Goal: Transaction & Acquisition: Obtain resource

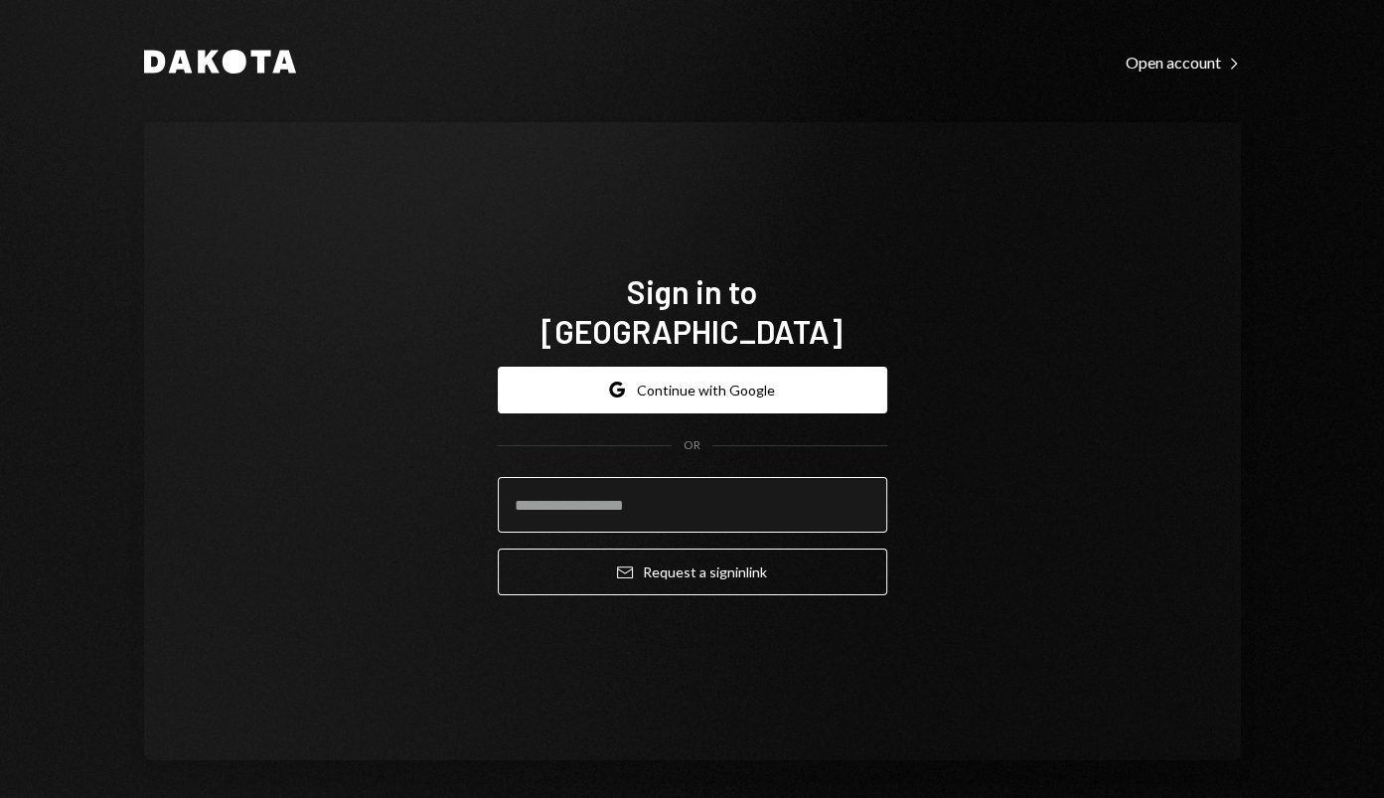
click at [633, 488] on input "email" at bounding box center [693, 505] width 390 height 56
click at [0, 797] on com-1password-button at bounding box center [0, 798] width 0 height 0
type input "**********"
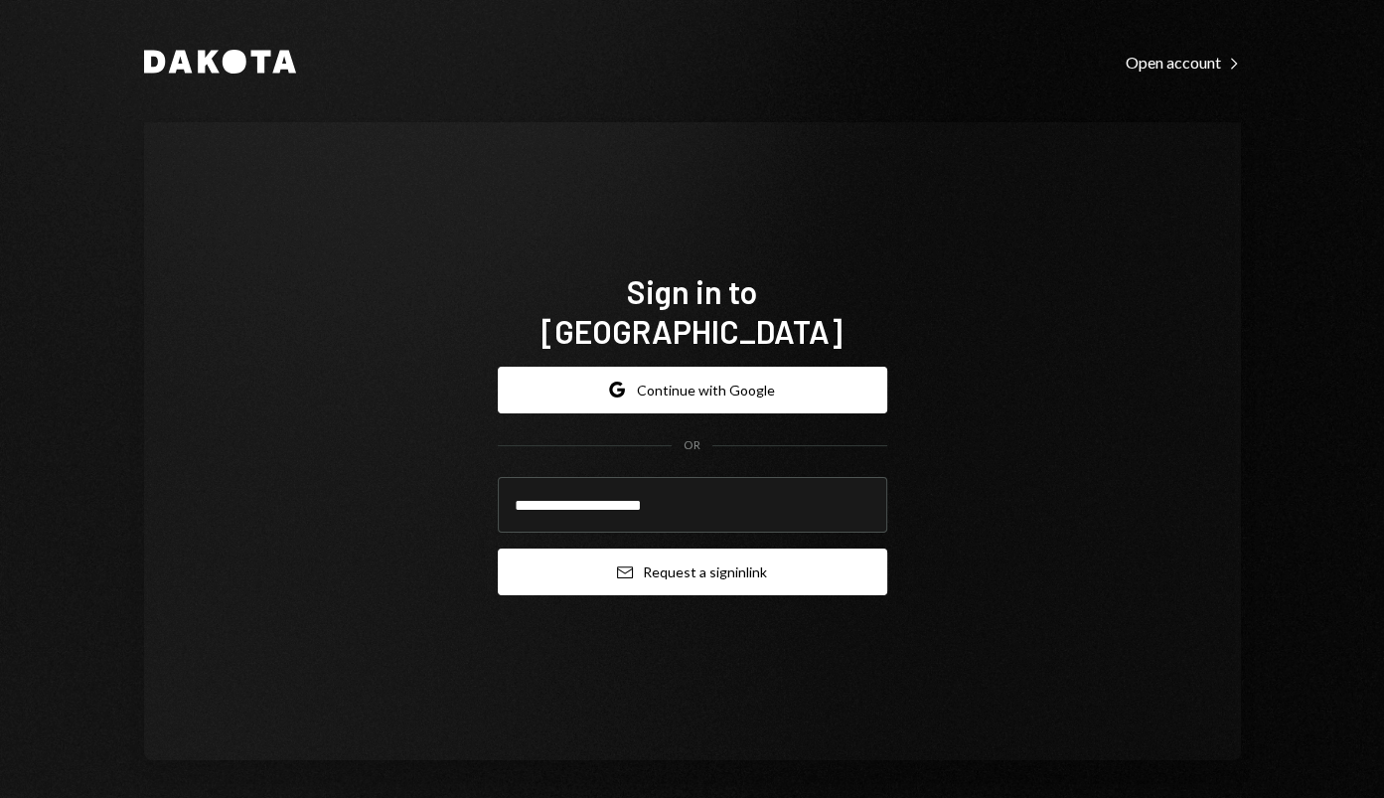
click at [745, 549] on button "Email Request a sign in link" at bounding box center [693, 572] width 390 height 47
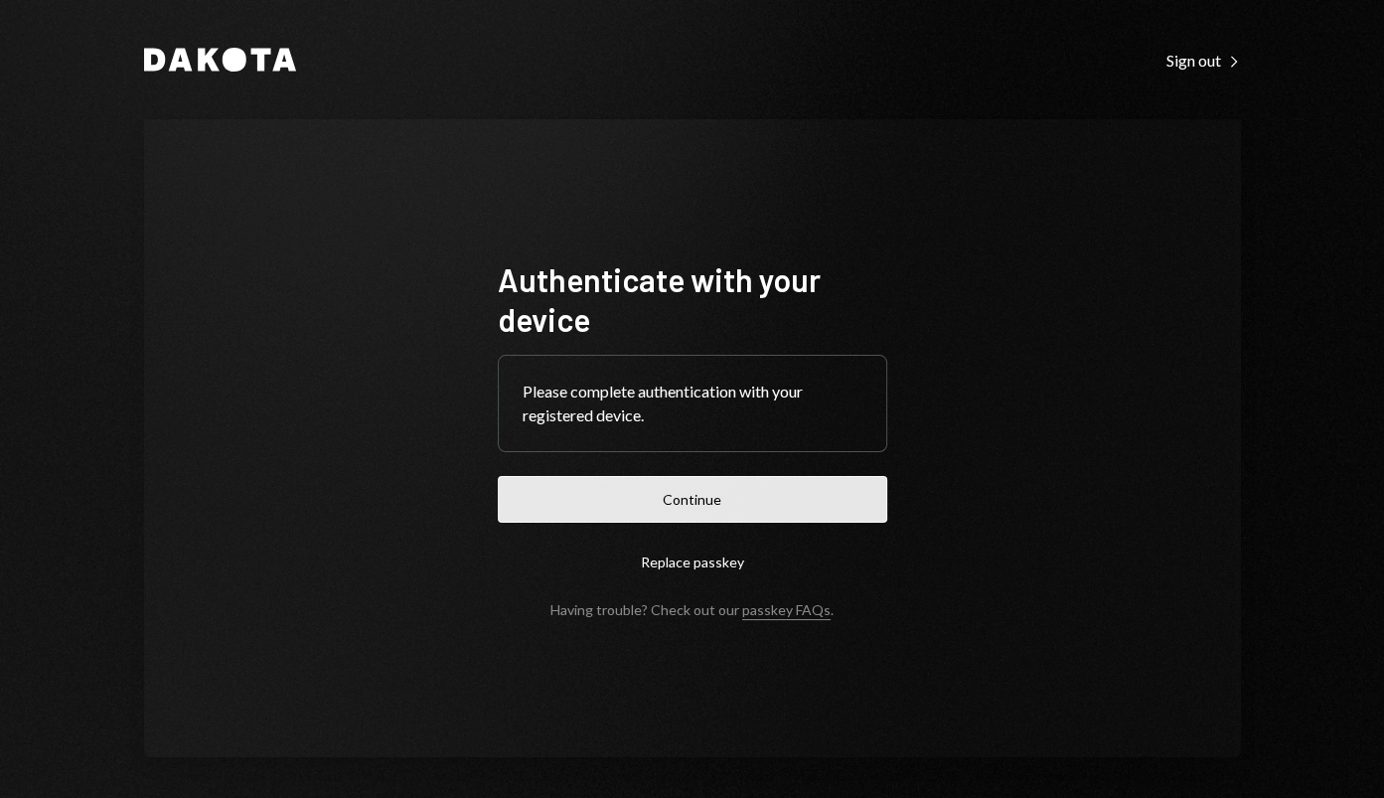
click at [545, 498] on button "Continue" at bounding box center [693, 499] width 390 height 47
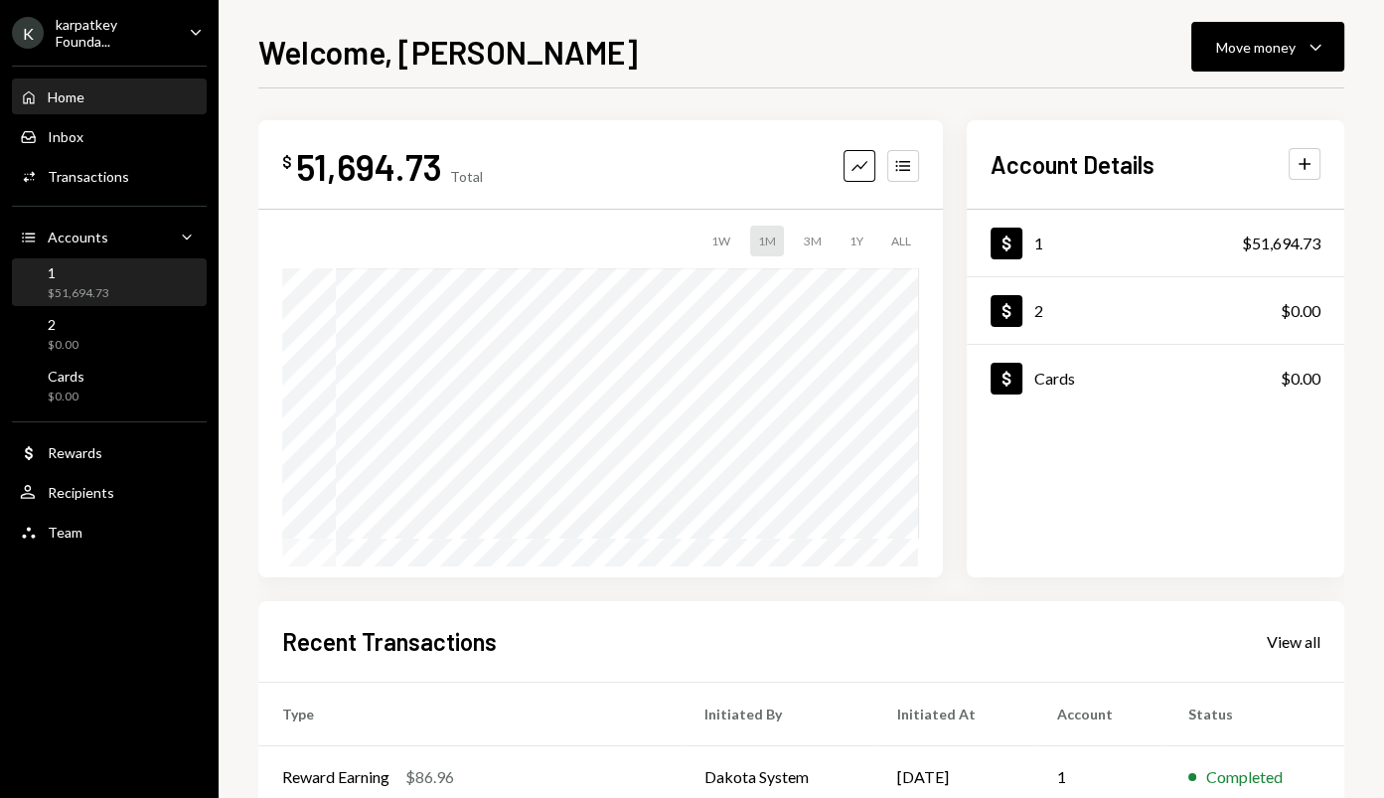
click at [129, 286] on div "1 $51,694.73" at bounding box center [109, 283] width 179 height 38
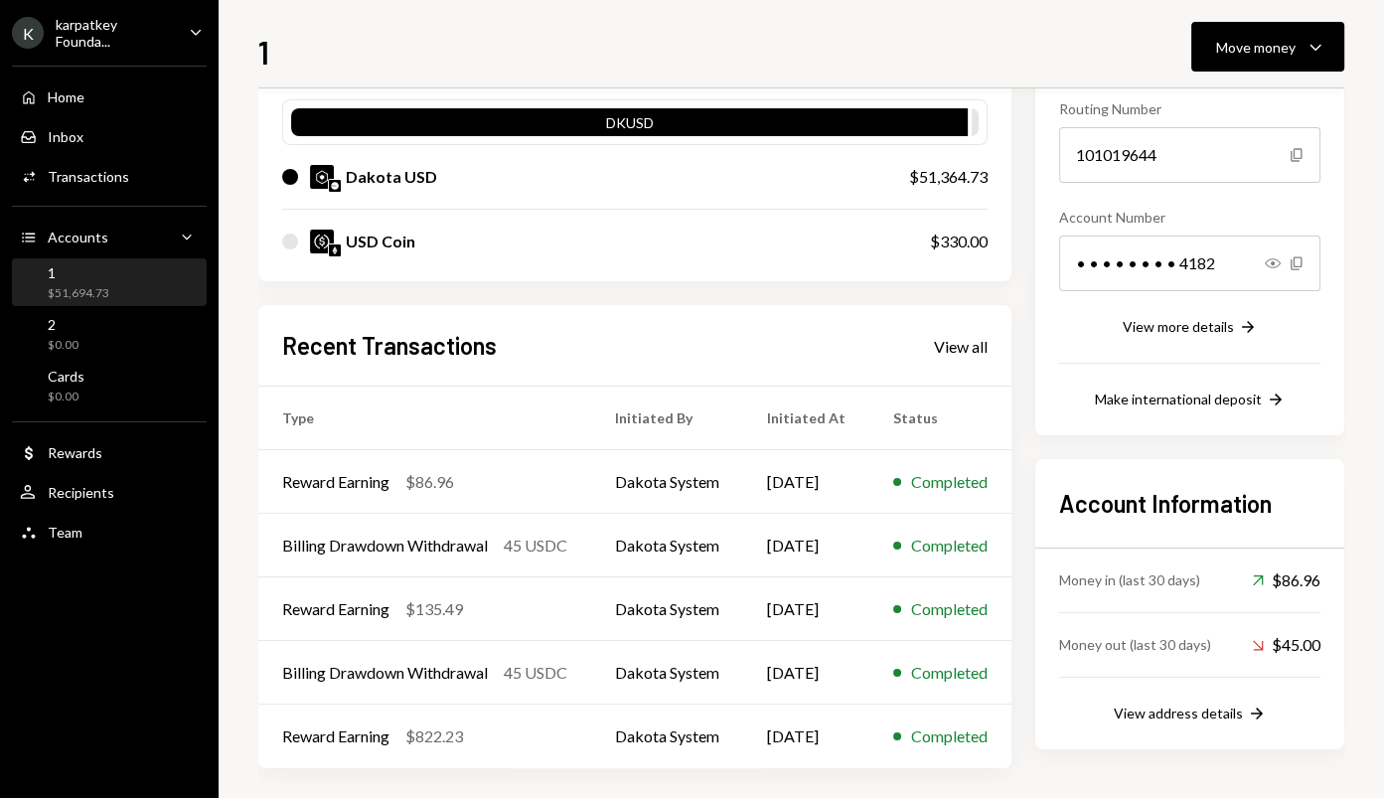
scroll to position [205, 0]
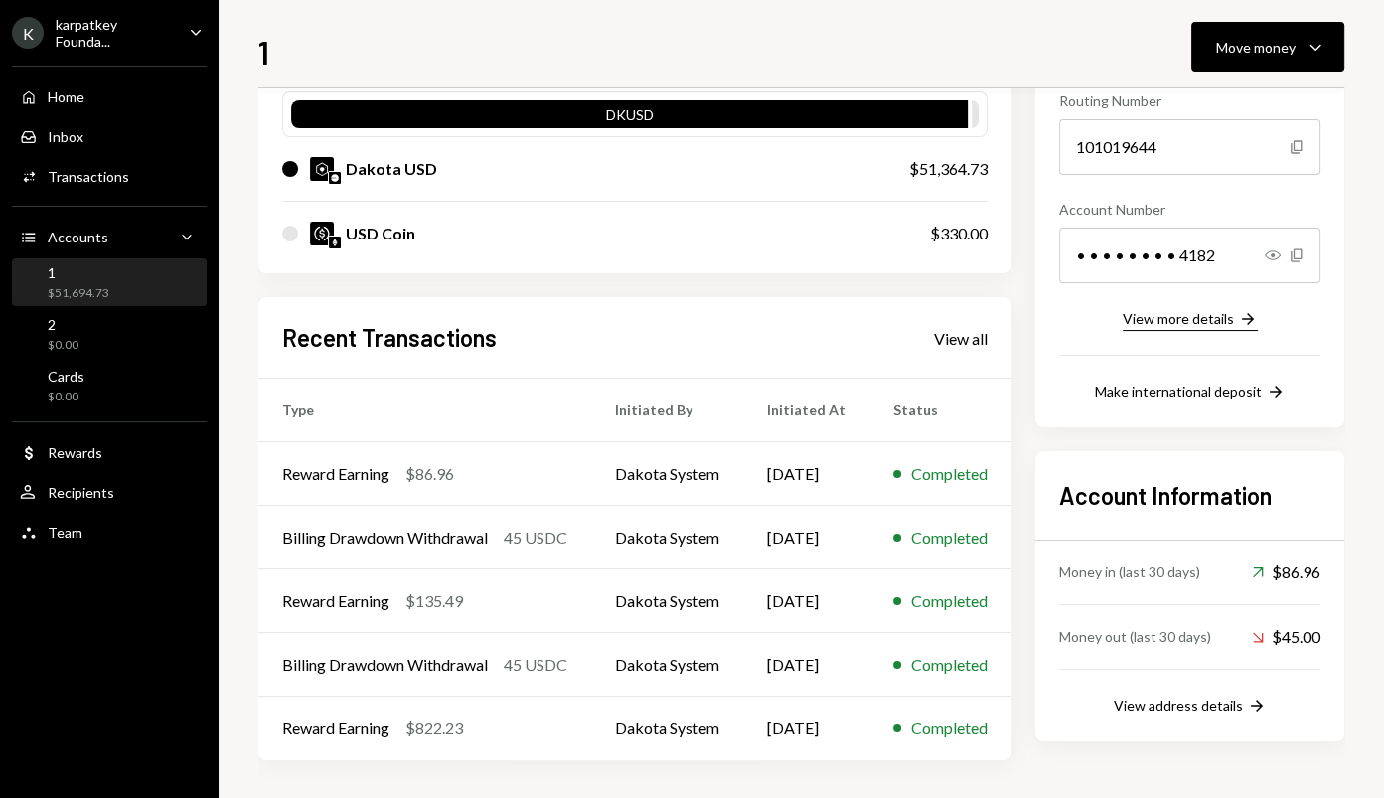
click at [1207, 320] on div "View more details" at bounding box center [1178, 318] width 111 height 17
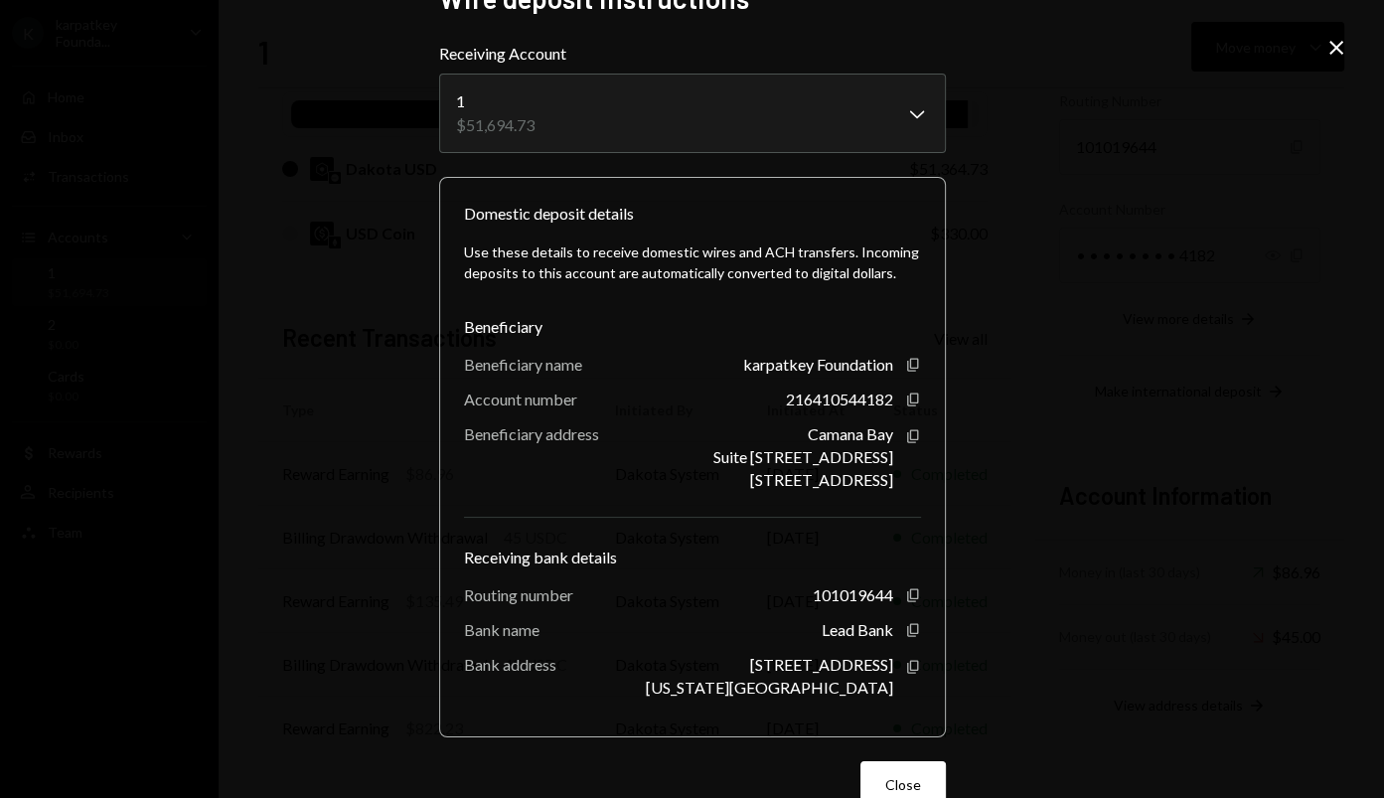
scroll to position [0, 0]
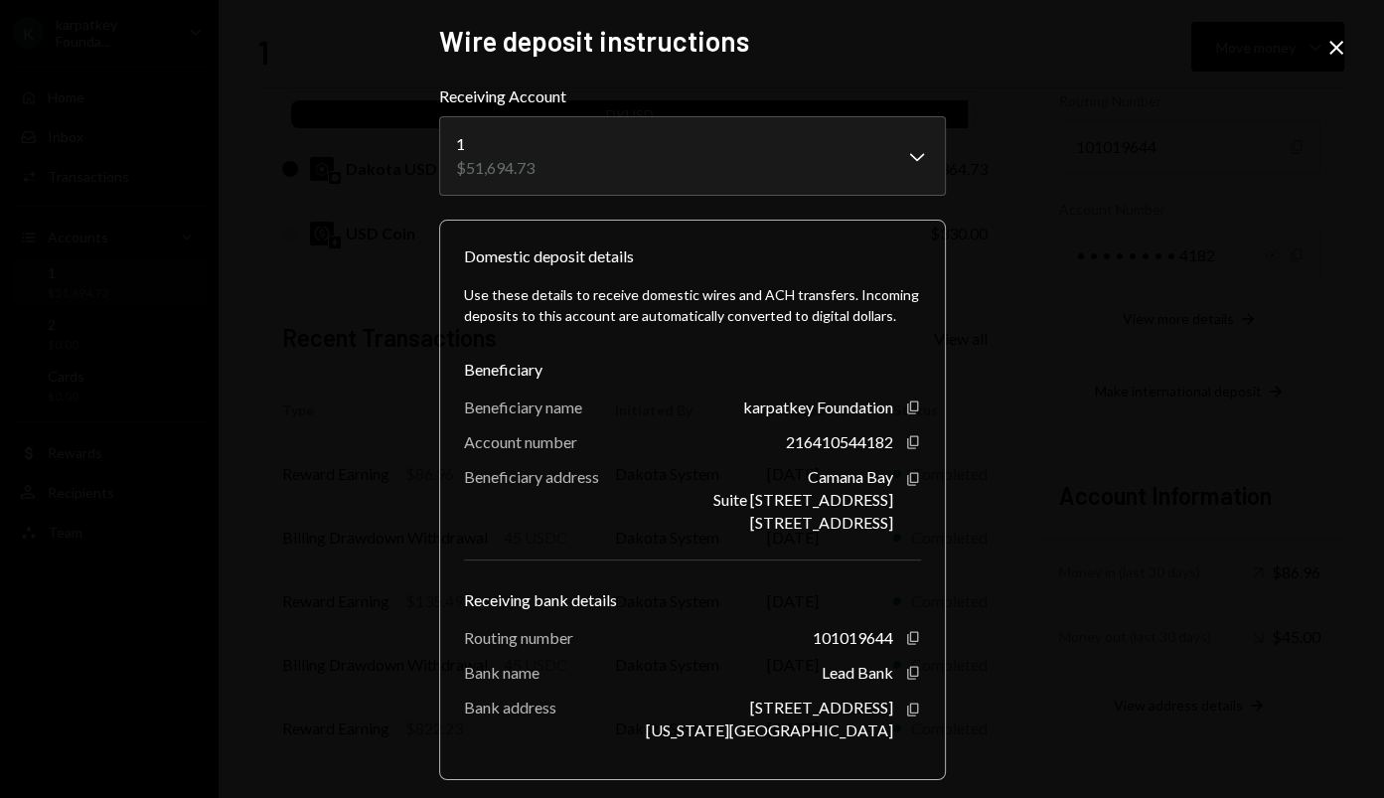
click at [1346, 62] on div "Close" at bounding box center [1337, 49] width 24 height 27
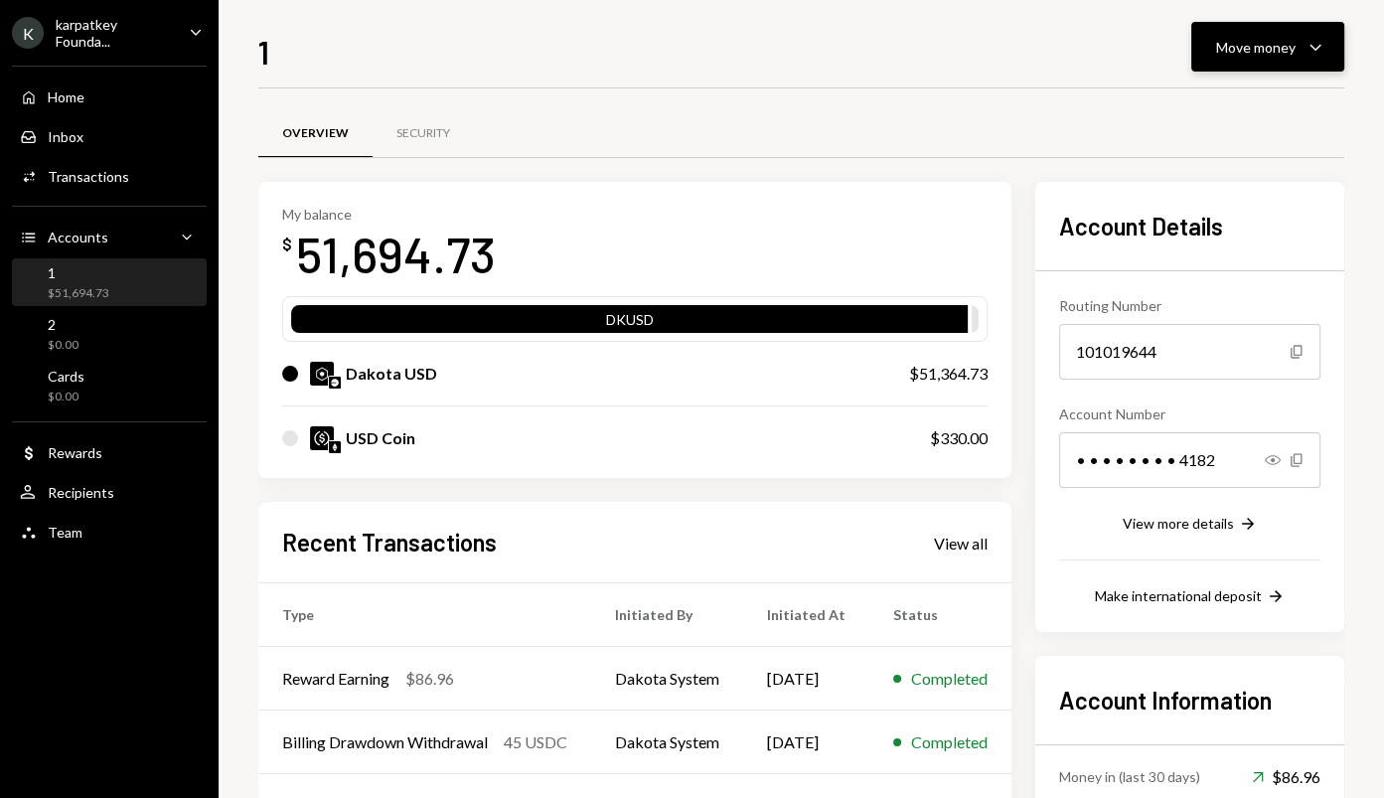
click at [1326, 42] on icon "Caret Down" at bounding box center [1316, 47] width 24 height 24
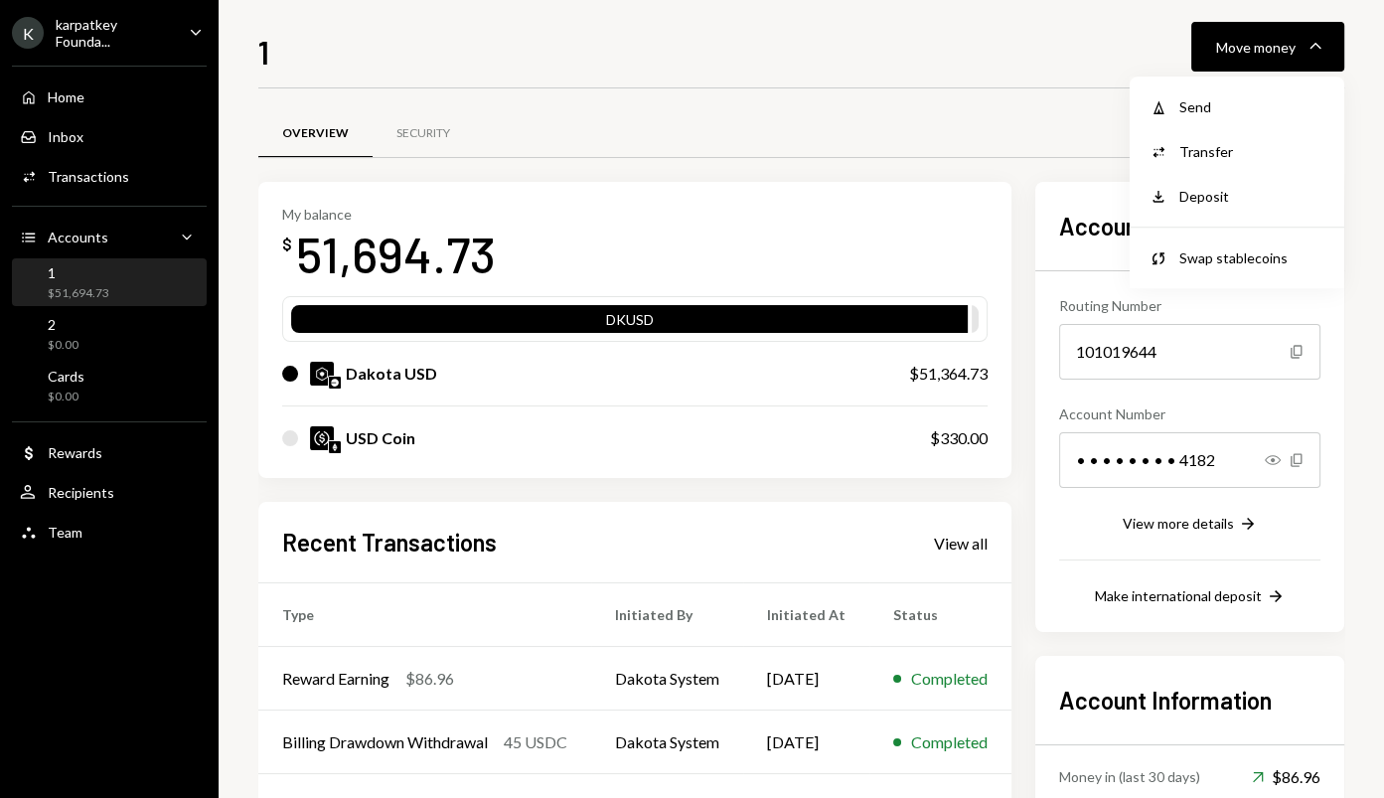
click at [1010, 129] on div "Overview Security" at bounding box center [801, 133] width 1086 height 51
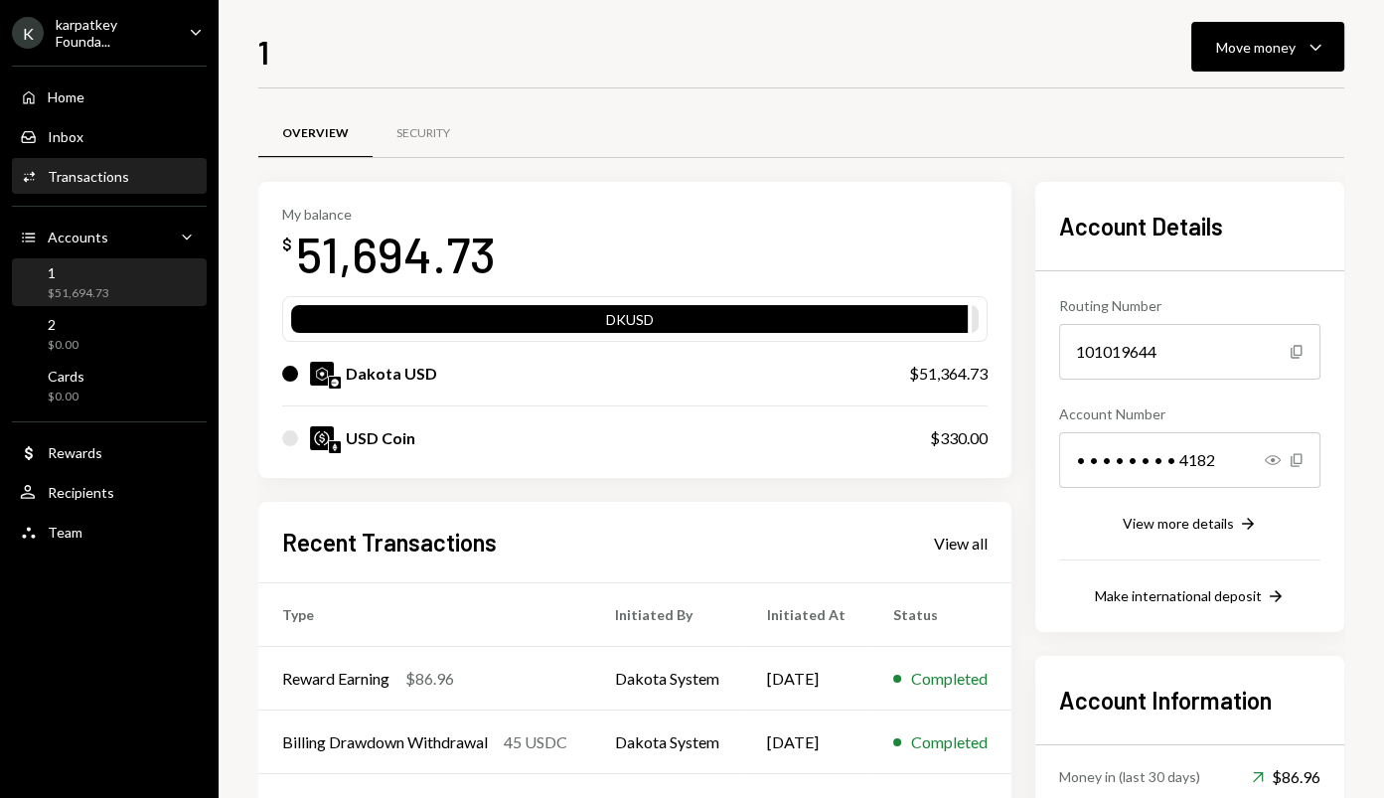
click at [135, 173] on div "Activities Transactions" at bounding box center [109, 177] width 179 height 18
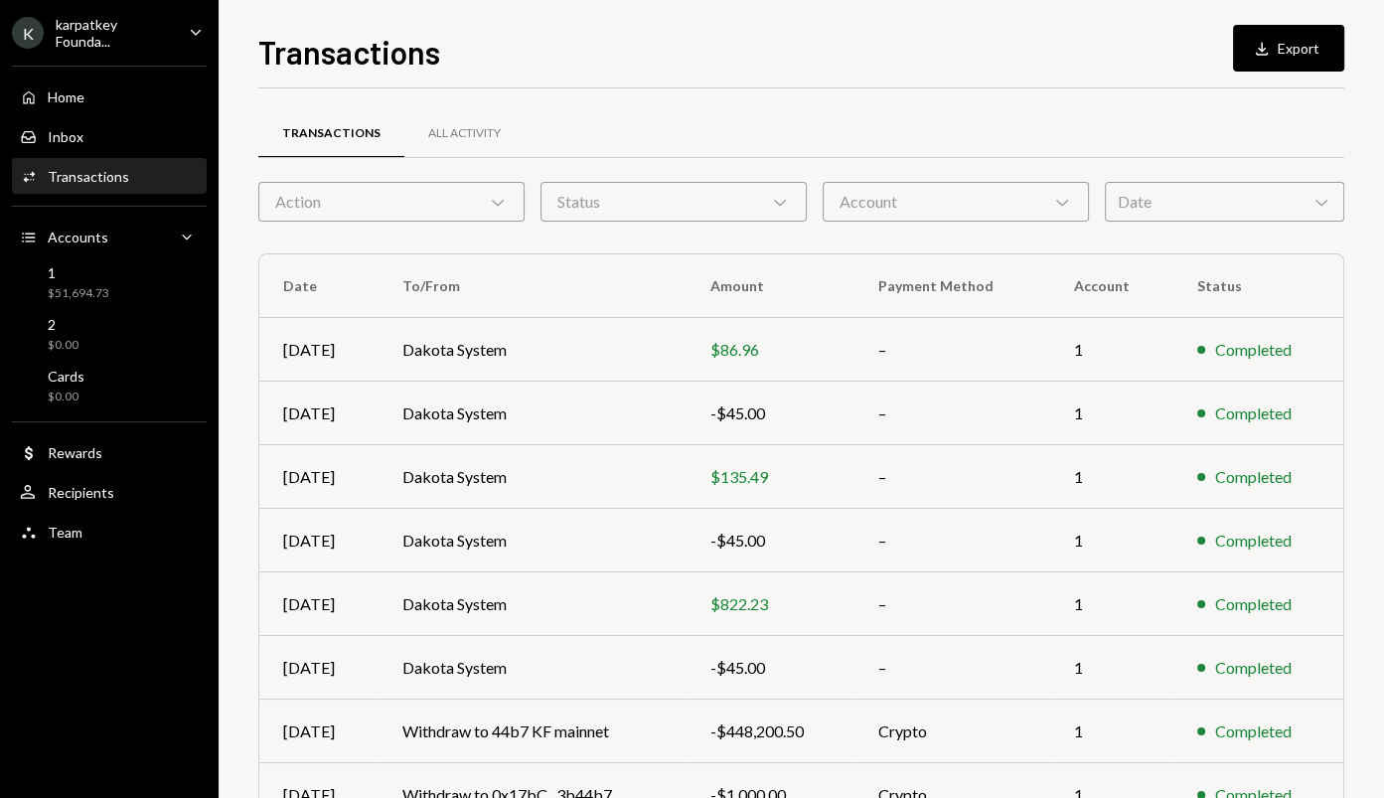
click at [1025, 251] on div "Transactions All Activity Action Chevron Down Status Chevron Down Account Chevr…" at bounding box center [801, 578] width 1086 height 917
click at [1286, 42] on button "Download Export" at bounding box center [1288, 48] width 111 height 47
click at [135, 120] on div "Inbox Inbox" at bounding box center [109, 137] width 179 height 34
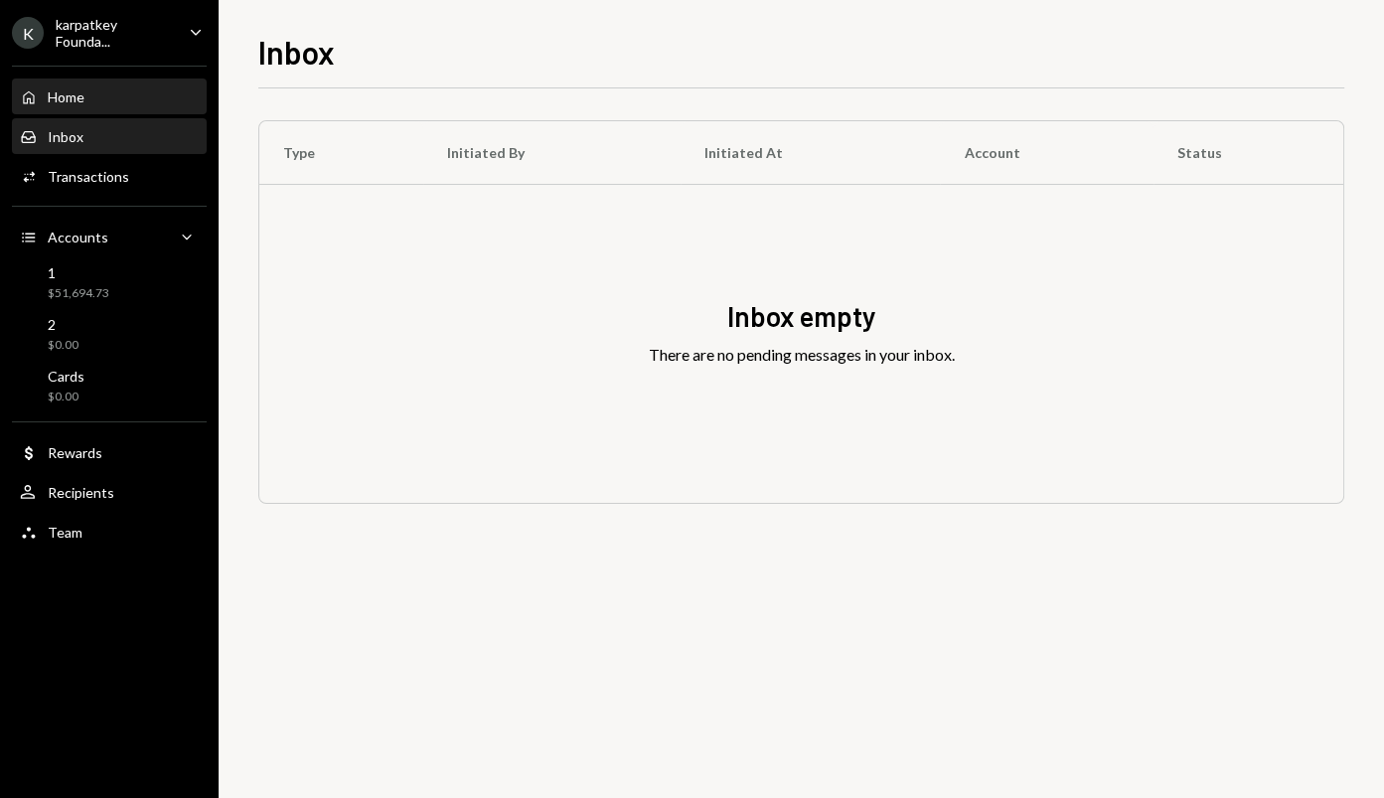
click at [134, 105] on div "Home Home" at bounding box center [109, 97] width 179 height 34
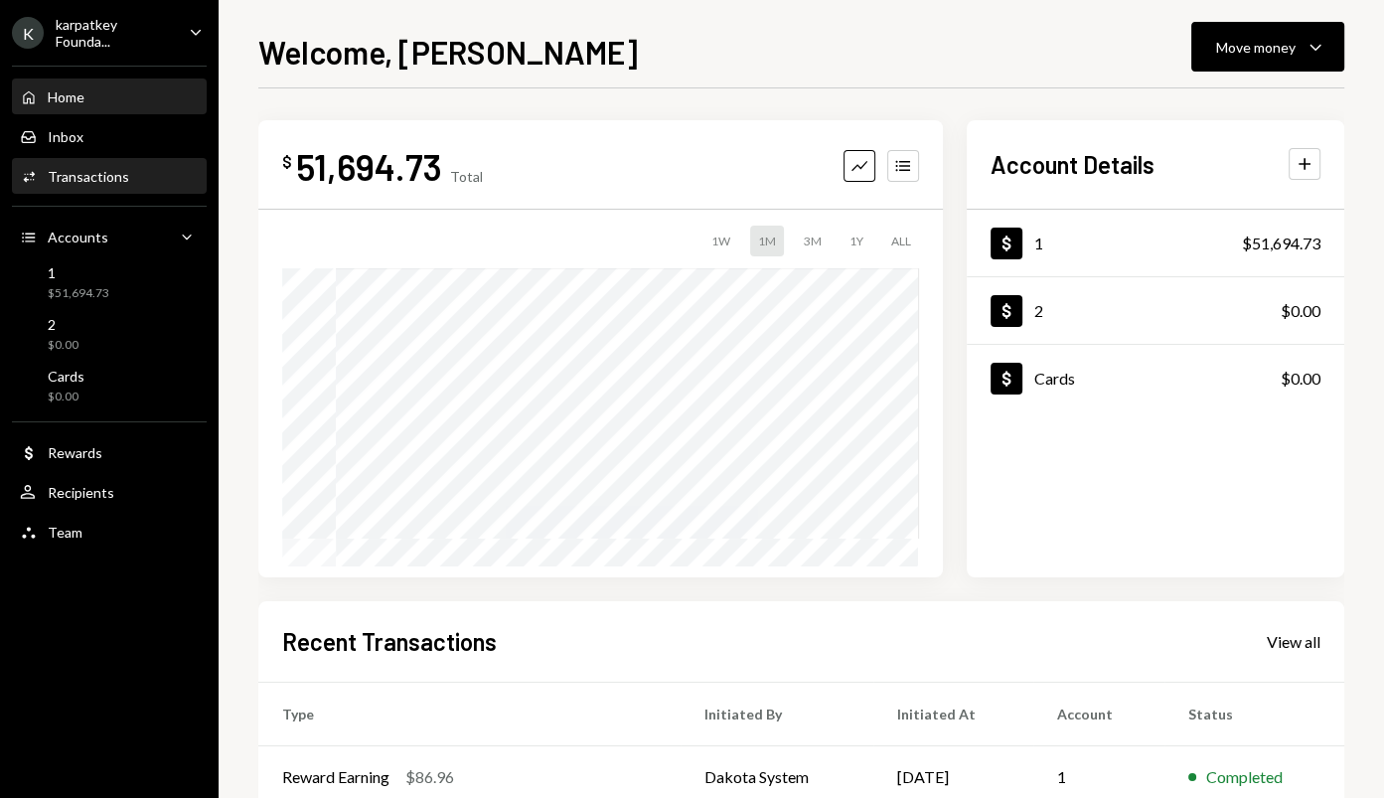
click at [124, 176] on div "Transactions" at bounding box center [88, 176] width 81 height 17
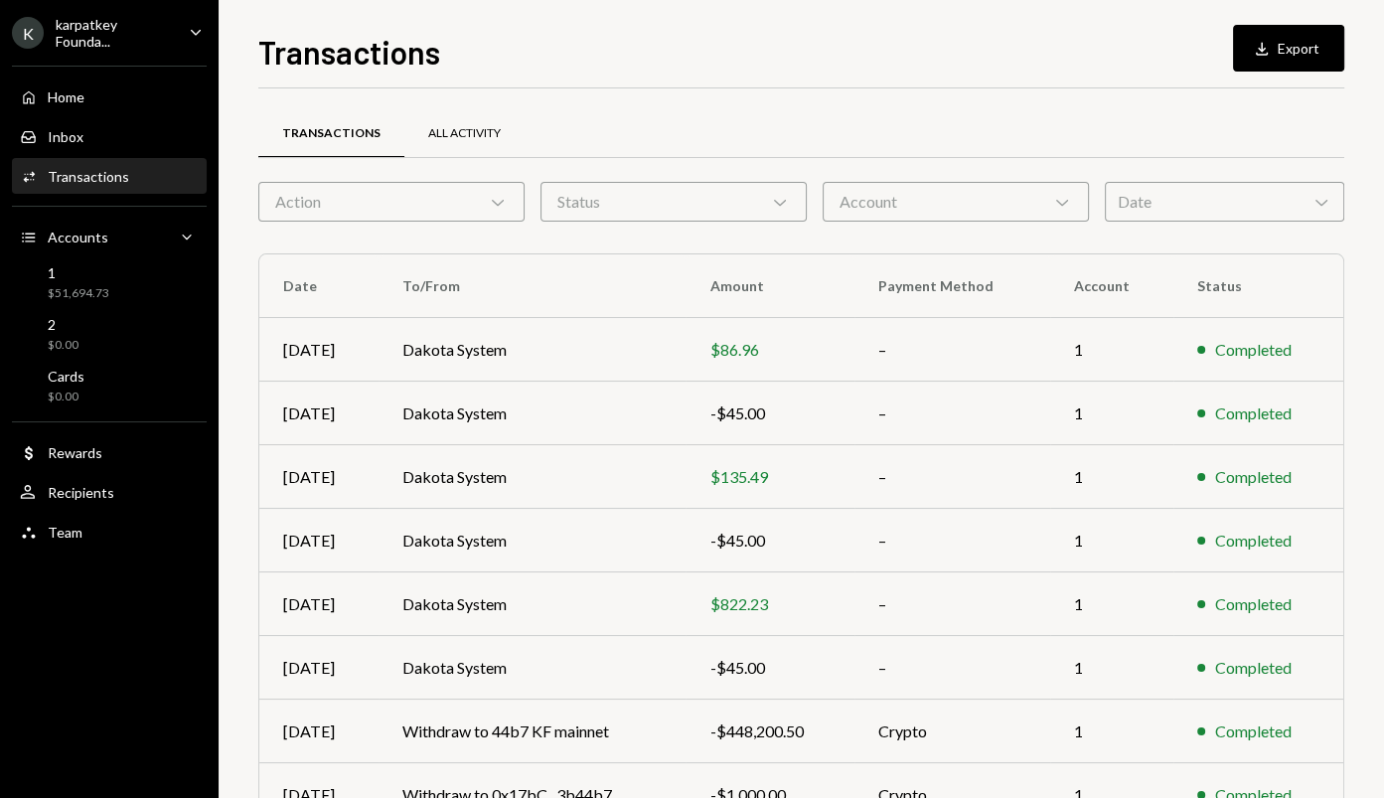
click at [455, 124] on div "All Activity" at bounding box center [464, 134] width 120 height 48
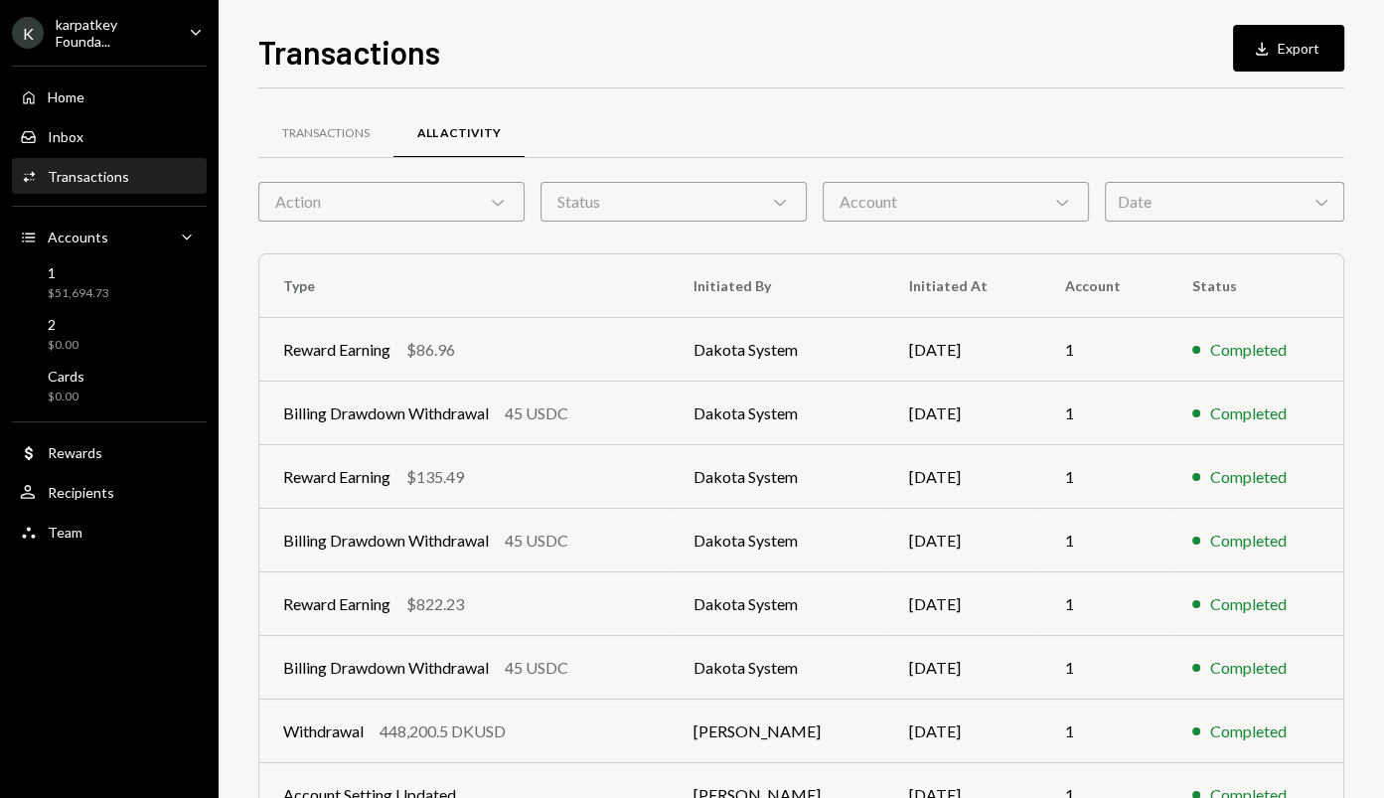
click at [197, 31] on icon "Caret Down" at bounding box center [196, 32] width 22 height 22
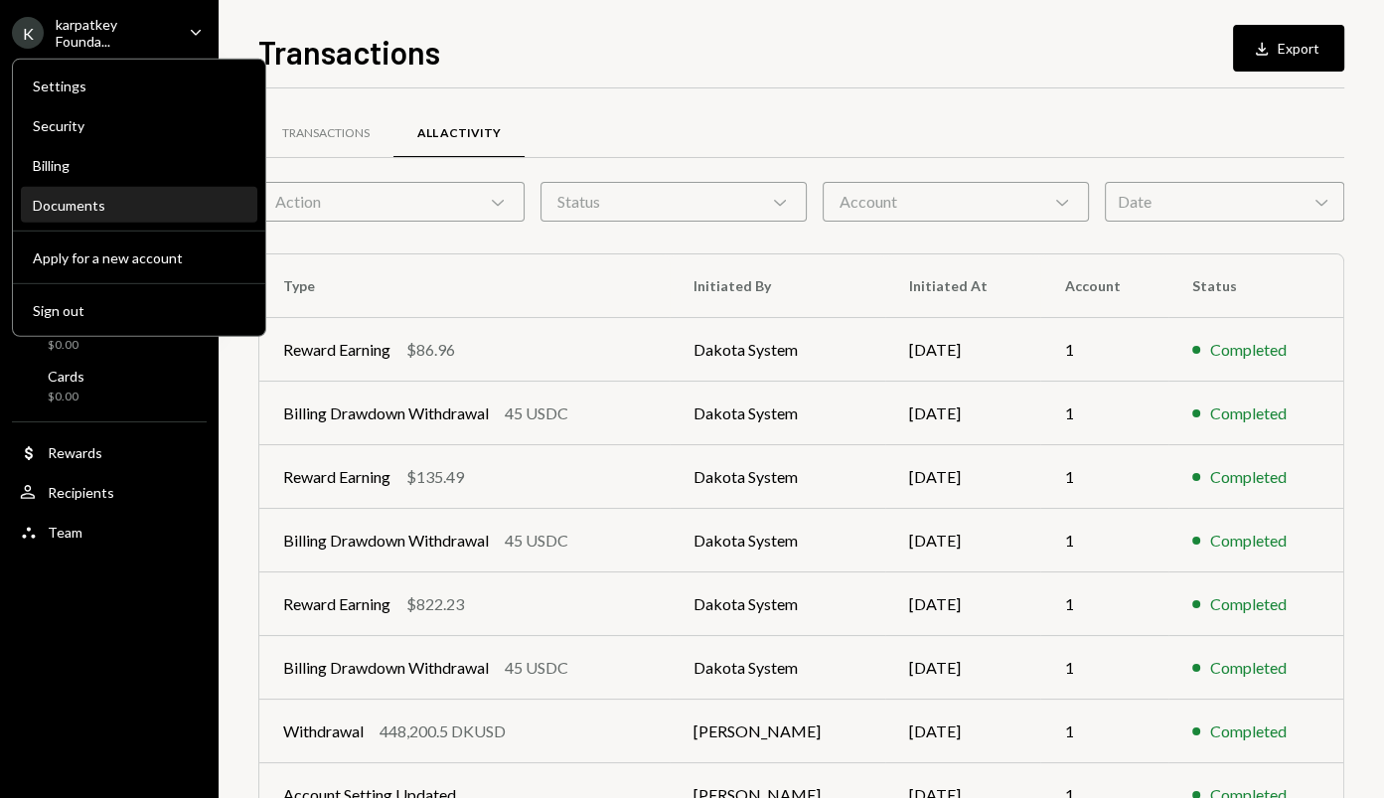
click at [135, 204] on div "Documents" at bounding box center [139, 205] width 213 height 17
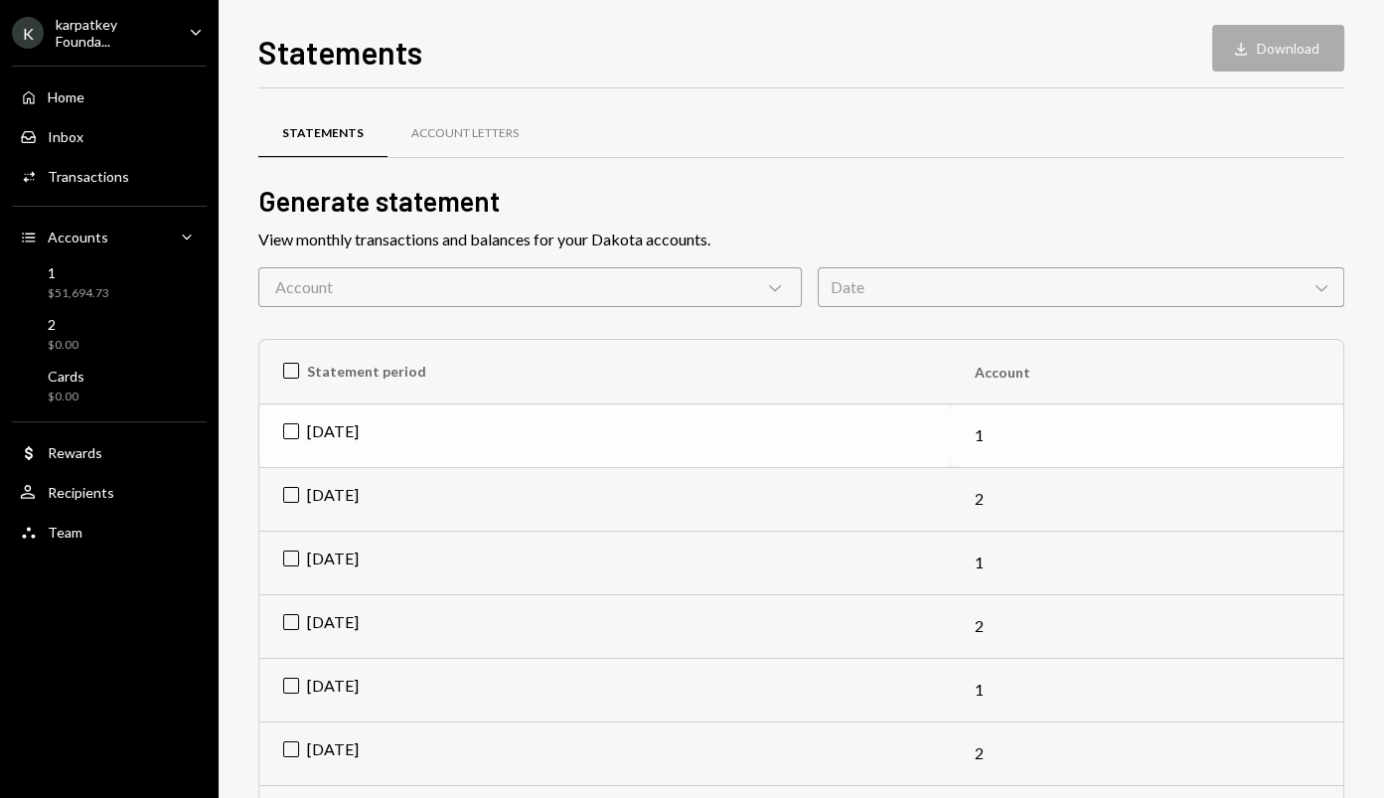
click at [292, 435] on td "[DATE]" at bounding box center [605, 435] width 692 height 64
click at [300, 561] on td "[DATE]" at bounding box center [605, 563] width 692 height 64
click at [297, 691] on td "Jul 2025" at bounding box center [605, 690] width 692 height 64
click at [1273, 58] on button "Download Download (3)" at bounding box center [1268, 48] width 151 height 47
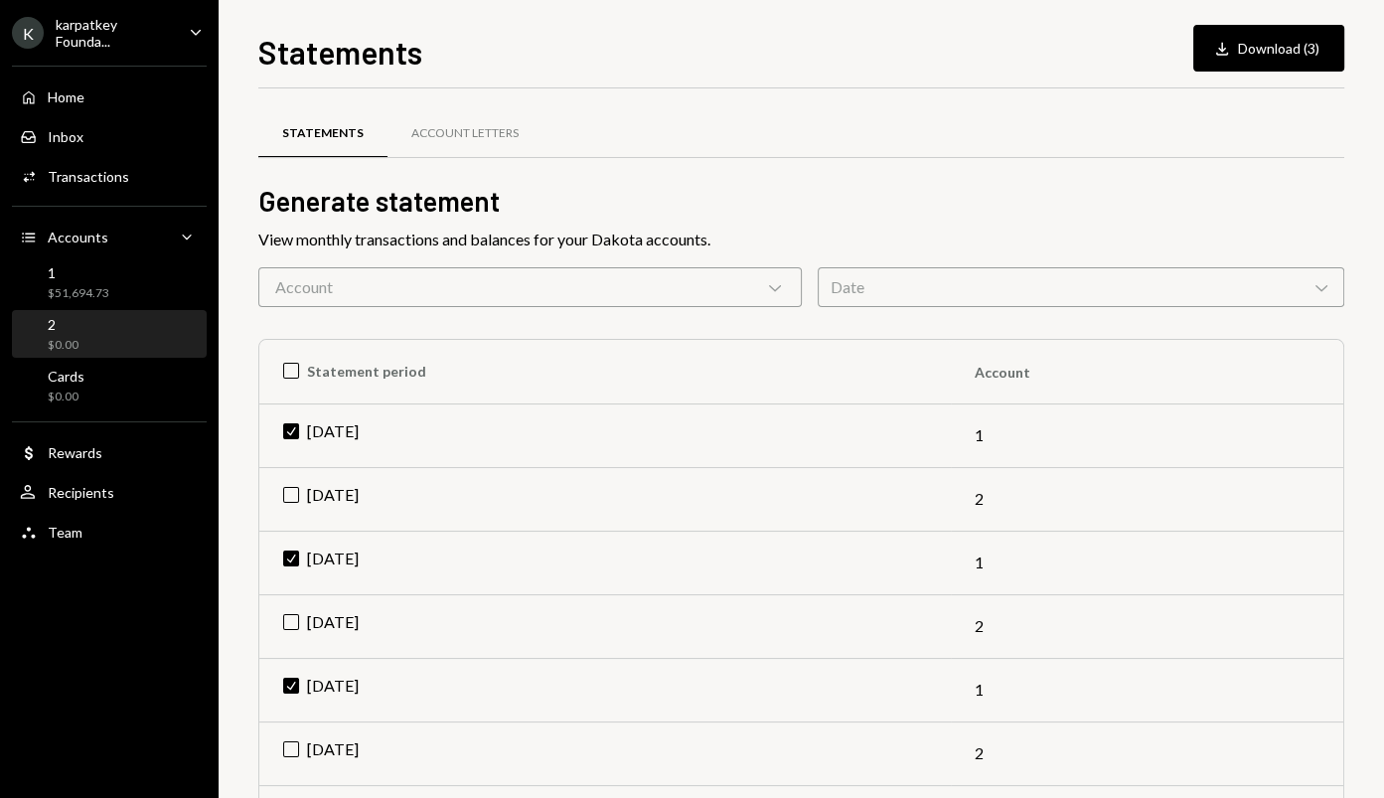
click at [100, 324] on div "2 $0.00" at bounding box center [109, 335] width 179 height 38
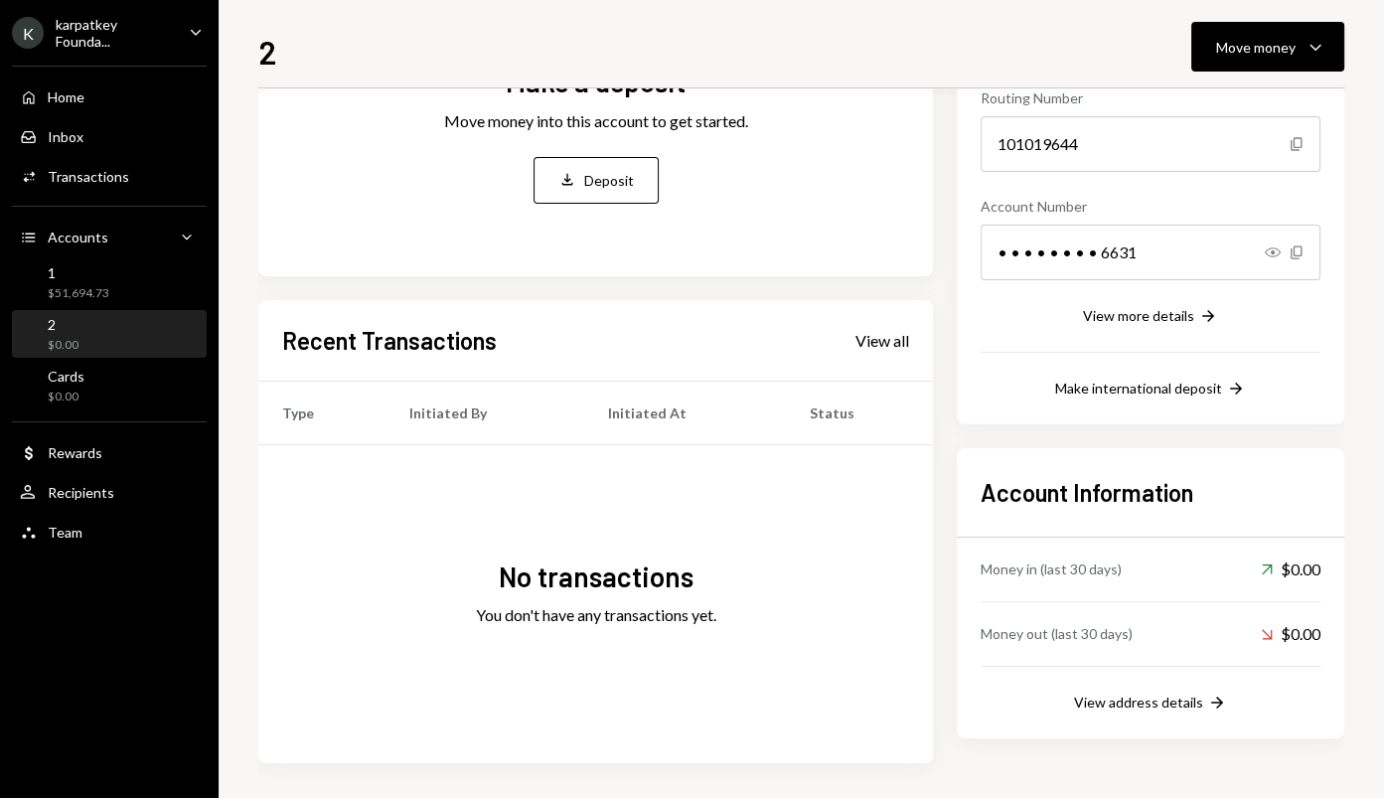
scroll to position [212, 0]
